Goal: Communication & Community: Share content

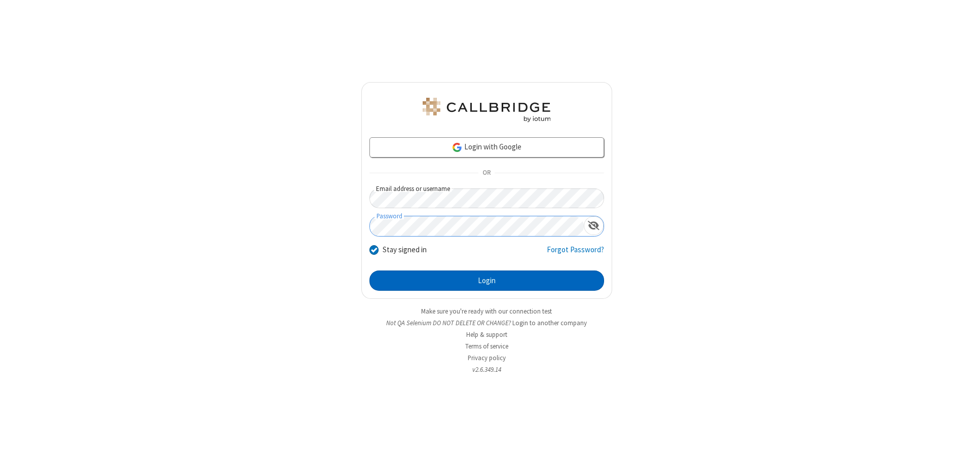
click at [487, 281] on button "Login" at bounding box center [487, 281] width 235 height 20
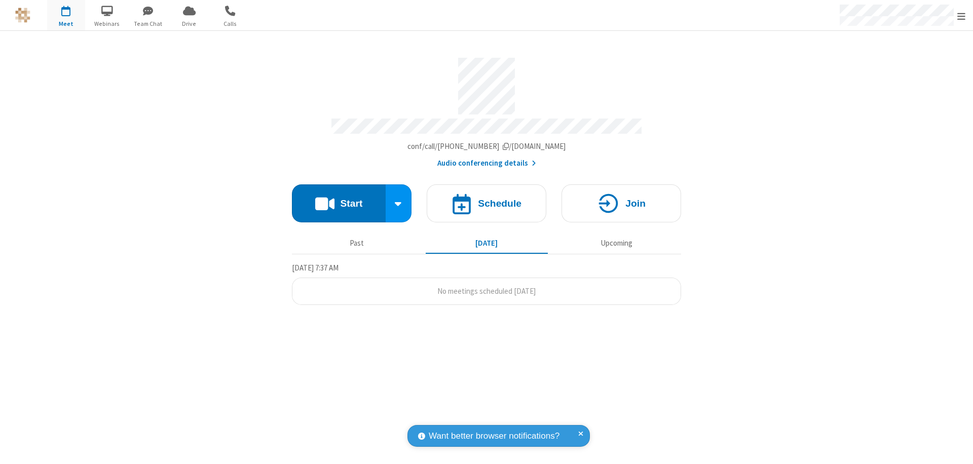
click at [339, 199] on button "Start" at bounding box center [339, 204] width 94 height 38
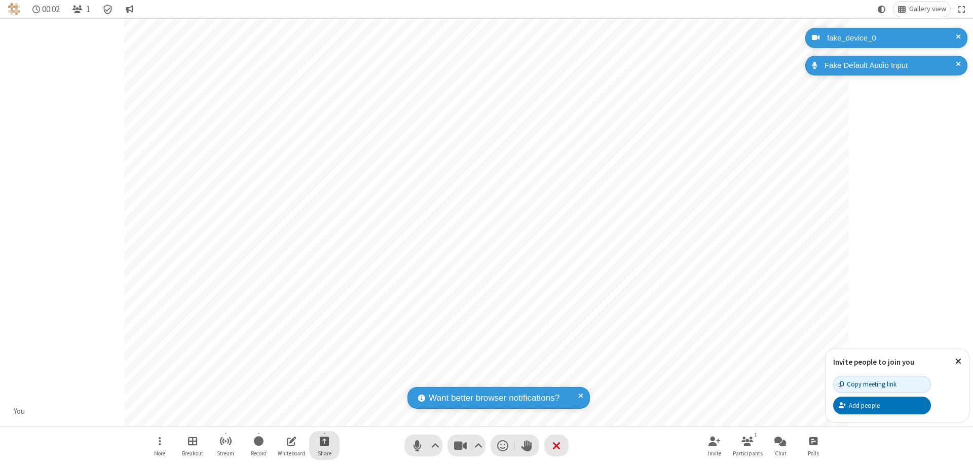
click at [324, 441] on span "Start sharing" at bounding box center [325, 441] width 10 height 13
click at [283, 417] on span "Share my screen" at bounding box center [284, 417] width 12 height 9
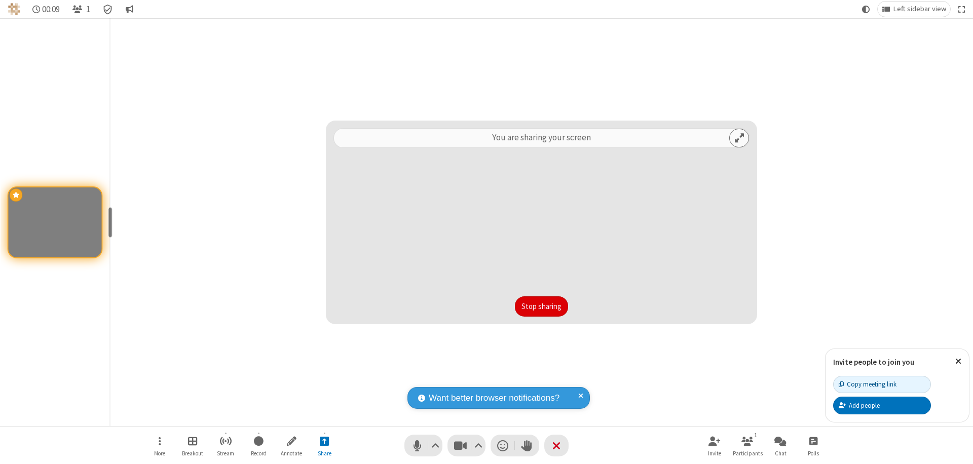
click at [541, 307] on button "Stop sharing" at bounding box center [541, 307] width 53 height 20
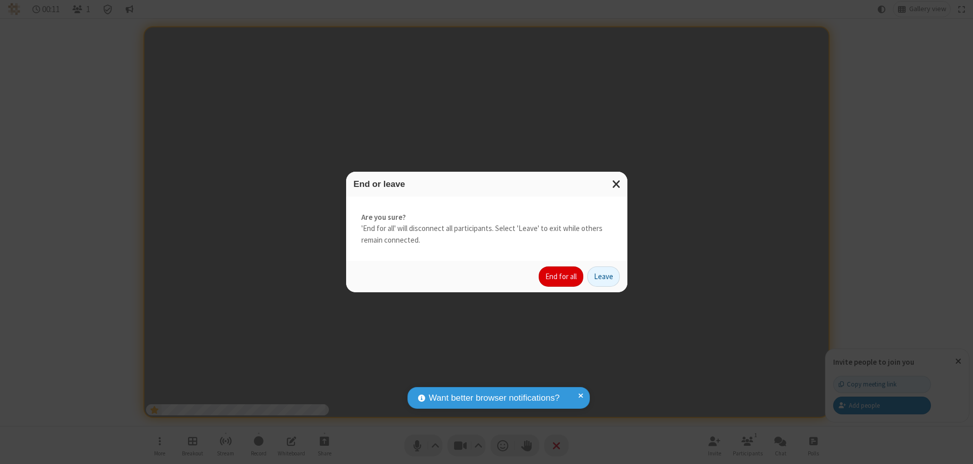
click at [562, 277] on button "End for all" at bounding box center [561, 277] width 45 height 20
